Goal: Transaction & Acquisition: Purchase product/service

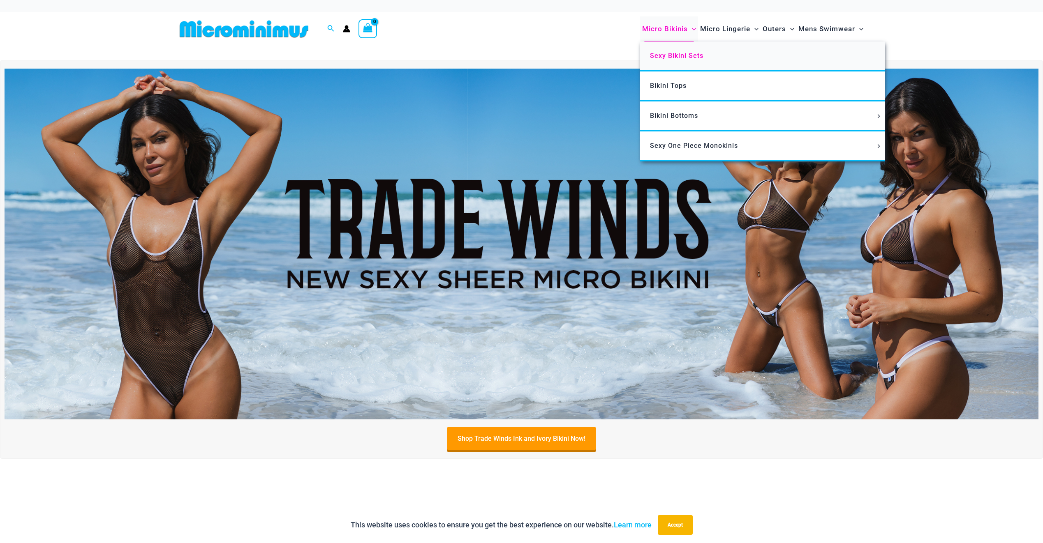
click at [682, 54] on span "Sexy Bikini Sets" at bounding box center [676, 56] width 53 height 8
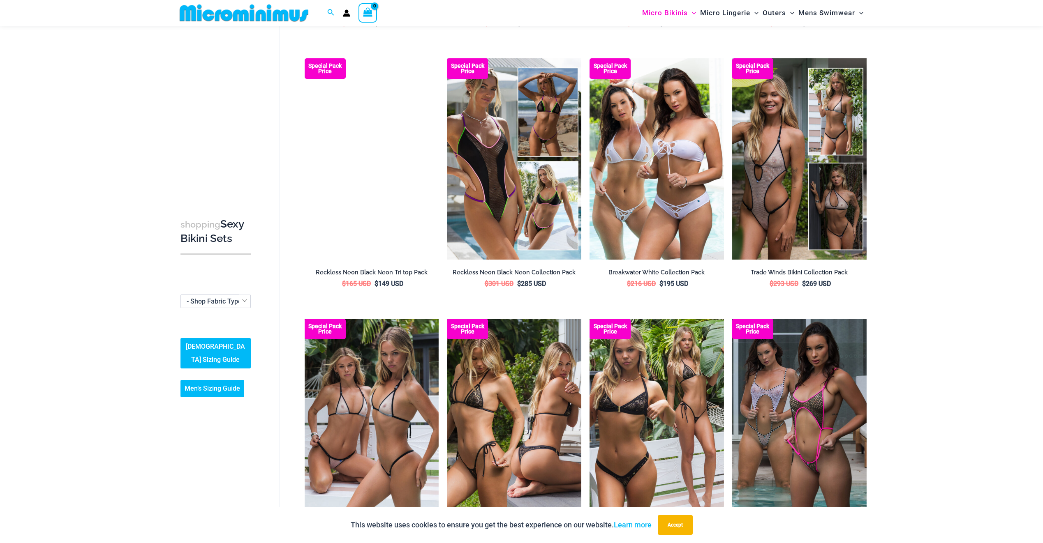
scroll to position [815, 0]
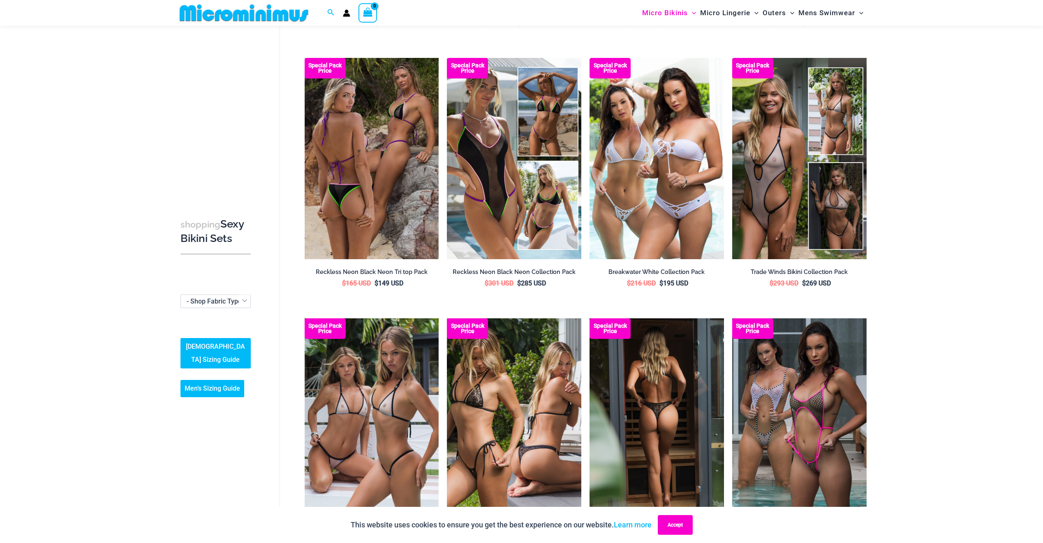
click at [679, 533] on button "Accept" at bounding box center [675, 525] width 35 height 20
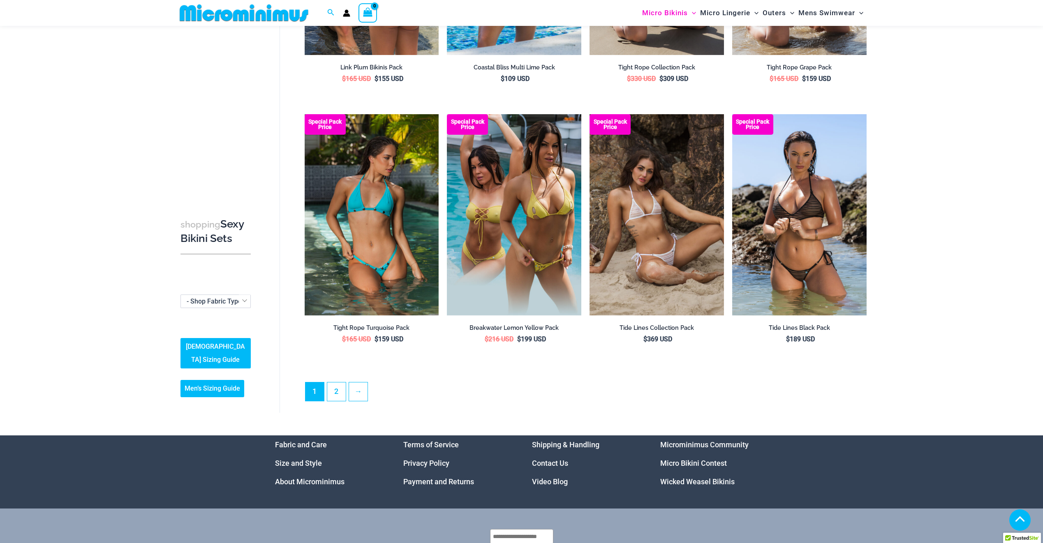
scroll to position [1801, 0]
click at [339, 388] on link "2" at bounding box center [336, 391] width 18 height 19
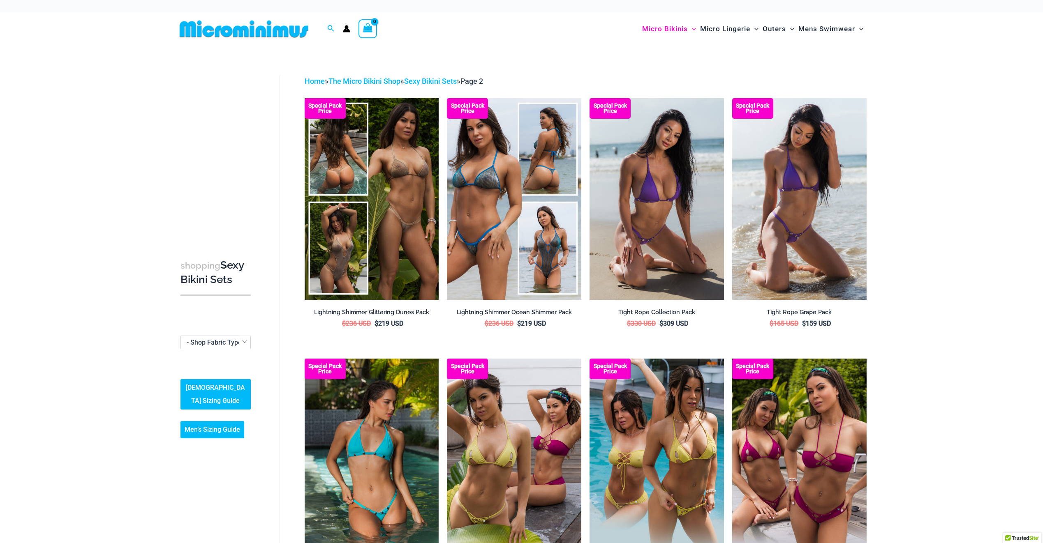
click at [280, 35] on img at bounding box center [243, 29] width 135 height 18
